Goal: Information Seeking & Learning: Learn about a topic

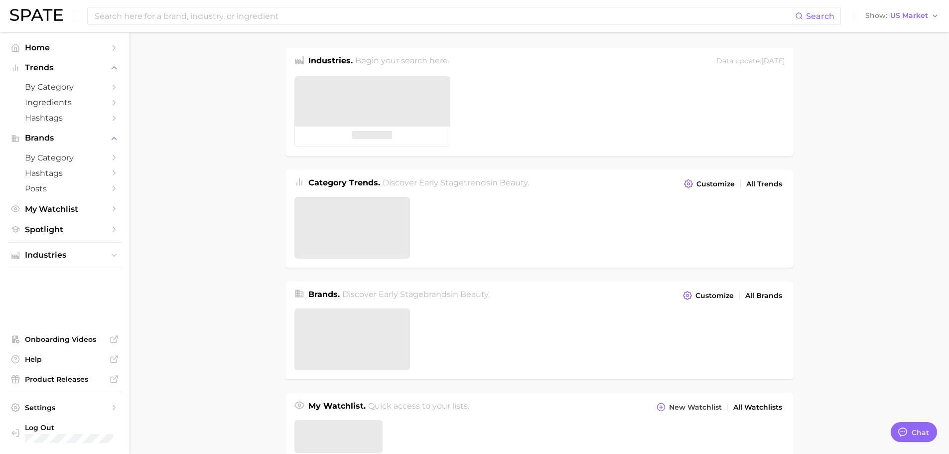
type textarea "x"
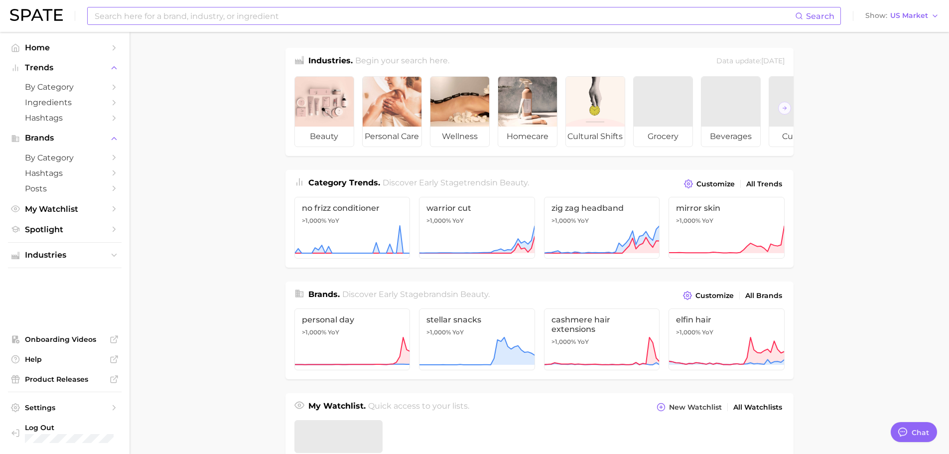
click at [361, 16] on input at bounding box center [444, 15] width 701 height 17
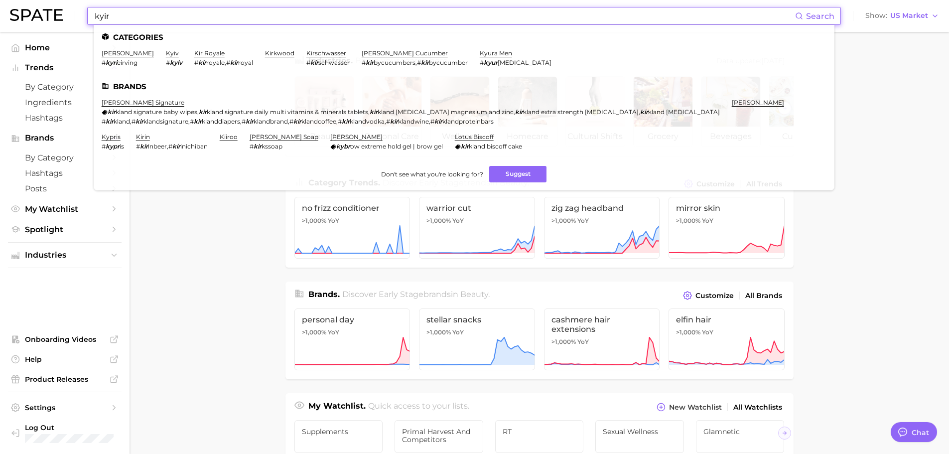
click at [364, 19] on input "kyir" at bounding box center [444, 15] width 701 height 17
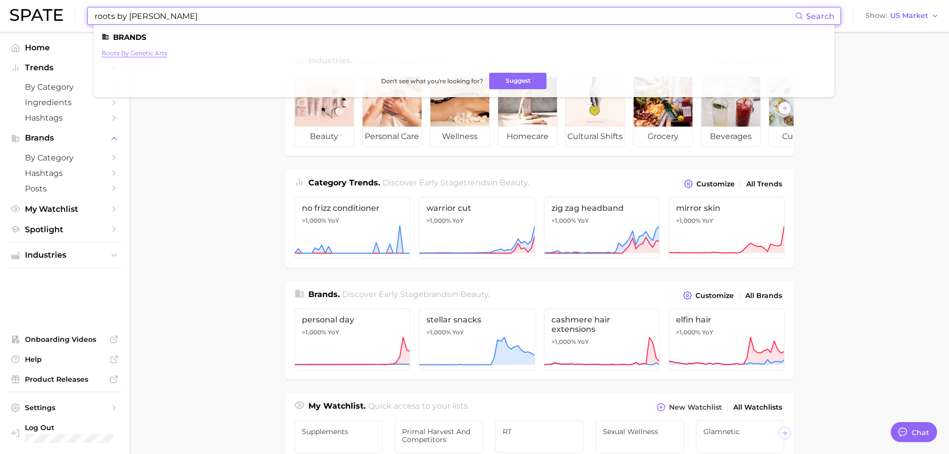
type input "roots by [PERSON_NAME]"
click at [156, 51] on link "roots by genetic arts" at bounding box center [135, 52] width 66 height 7
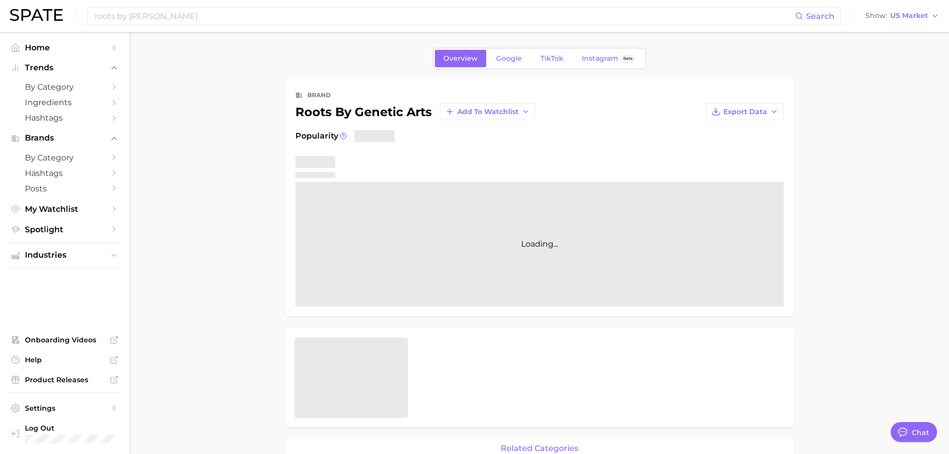
type textarea "x"
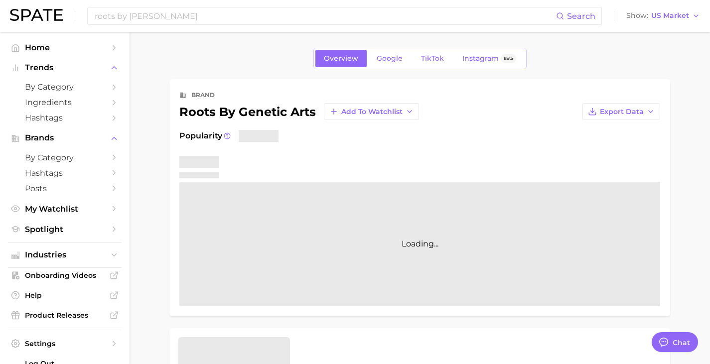
click at [394, 184] on div "Loading..." at bounding box center [419, 244] width 481 height 124
type textarea "x"
